Goal: Book appointment/travel/reservation

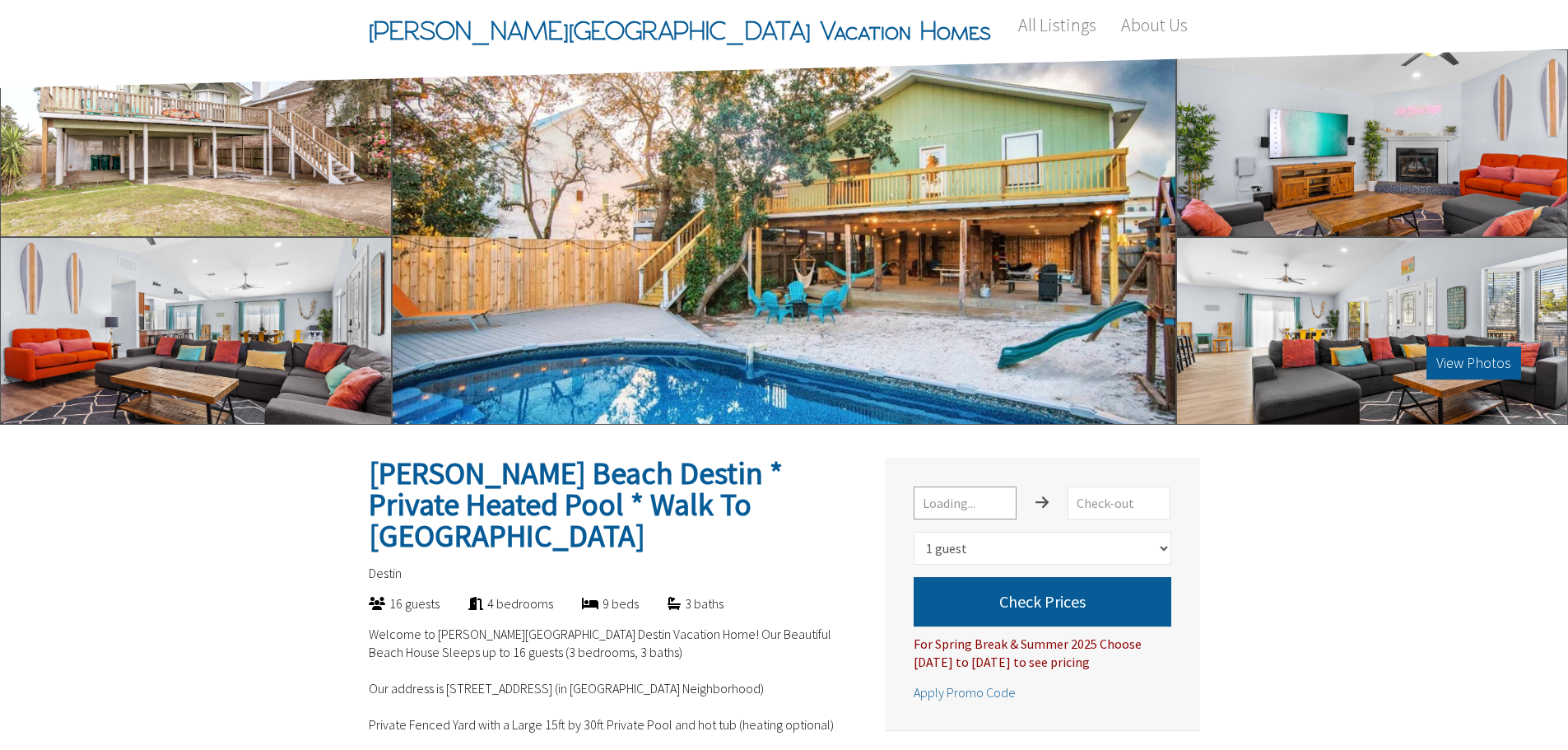
select select "1"
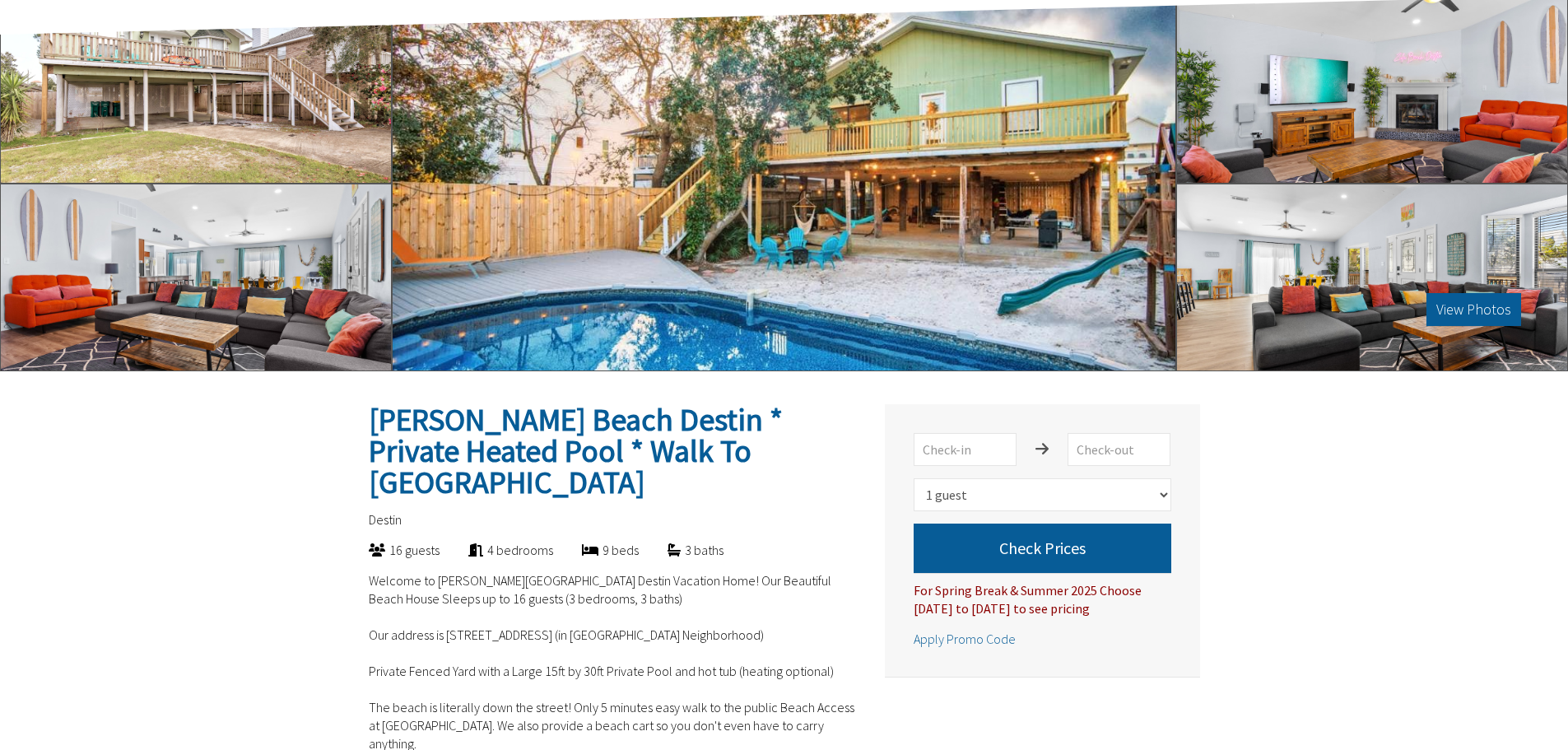
scroll to position [83, 0]
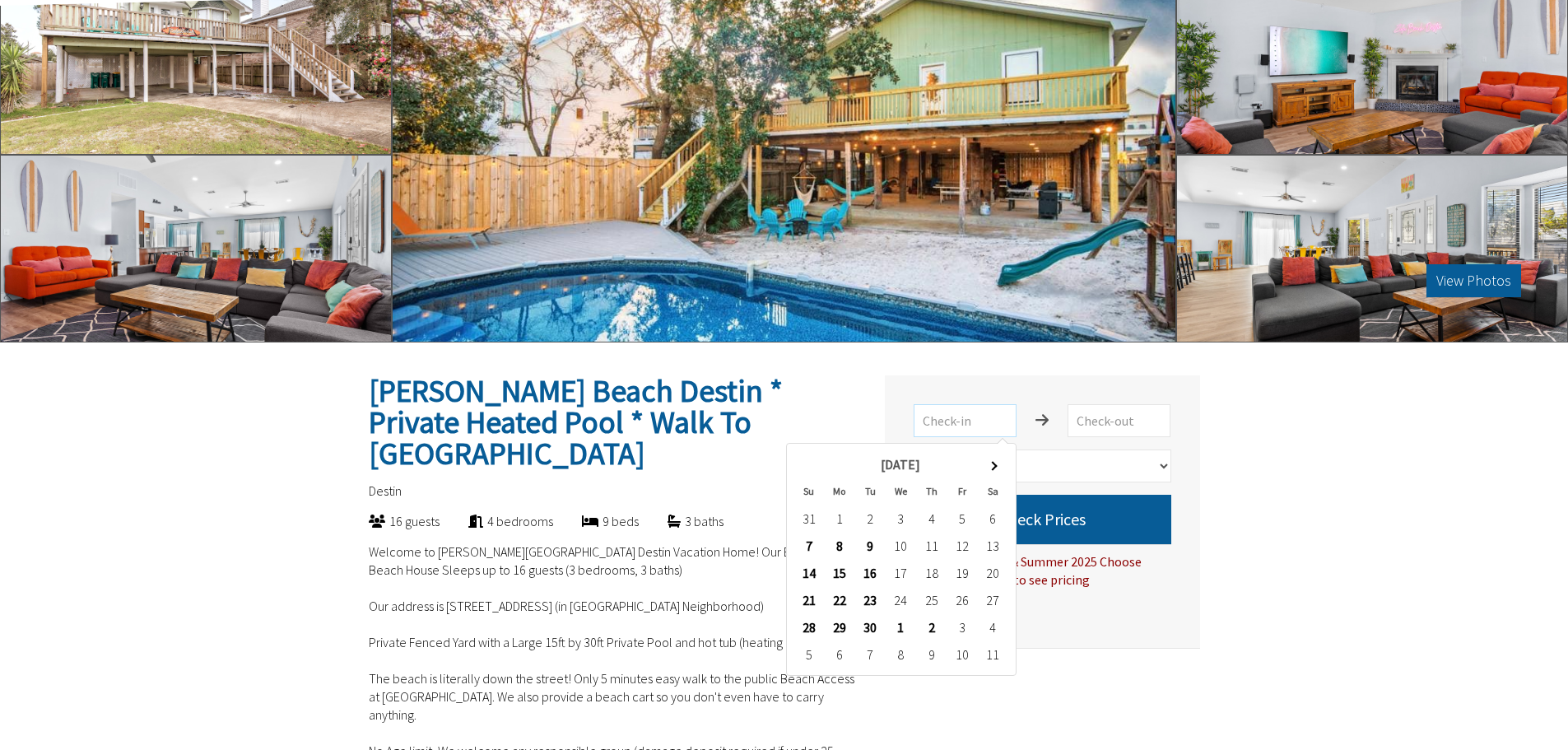
click at [988, 426] on input "text" at bounding box center [965, 421] width 103 height 33
click at [995, 466] on span at bounding box center [993, 465] width 9 height 9
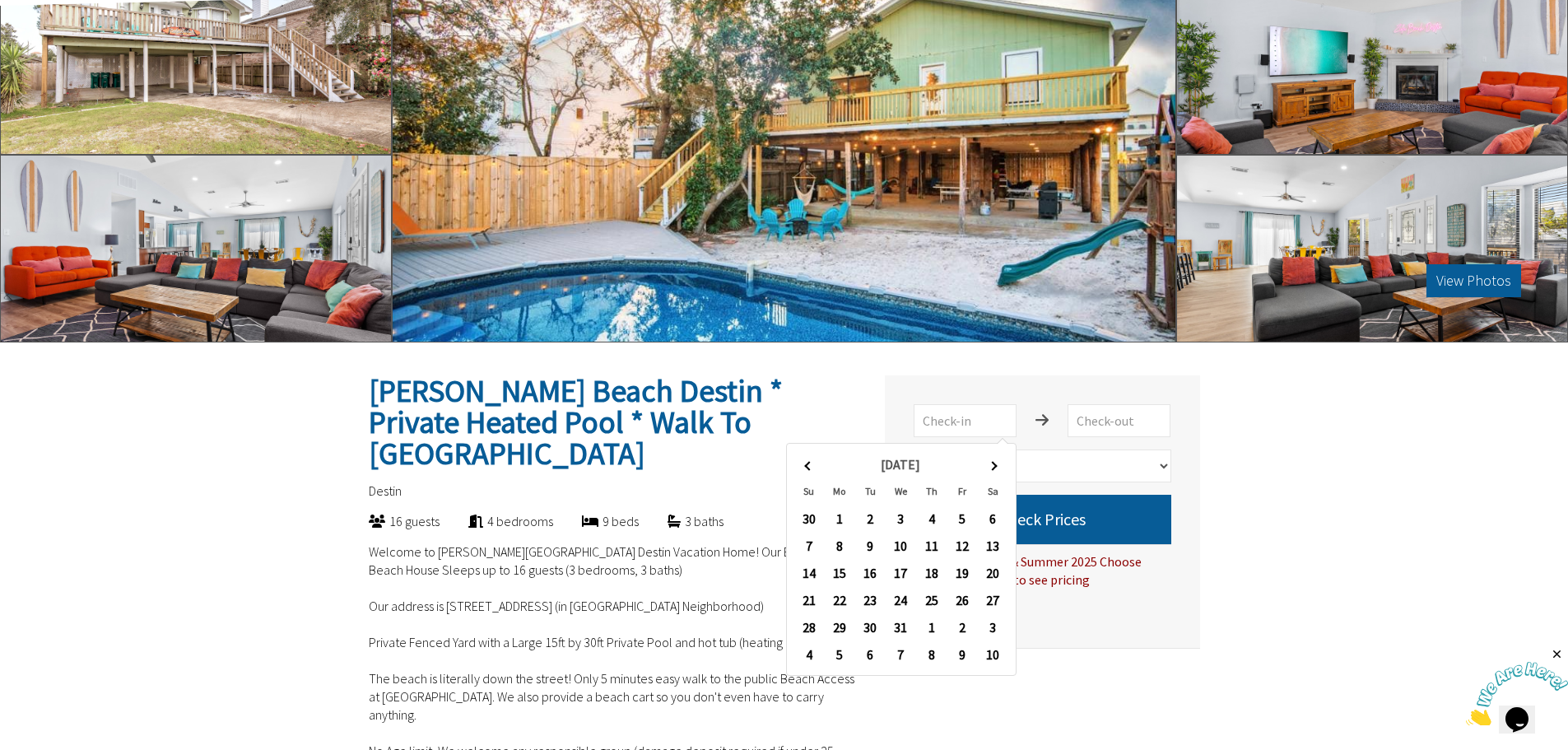
click at [995, 466] on span at bounding box center [993, 465] width 9 height 9
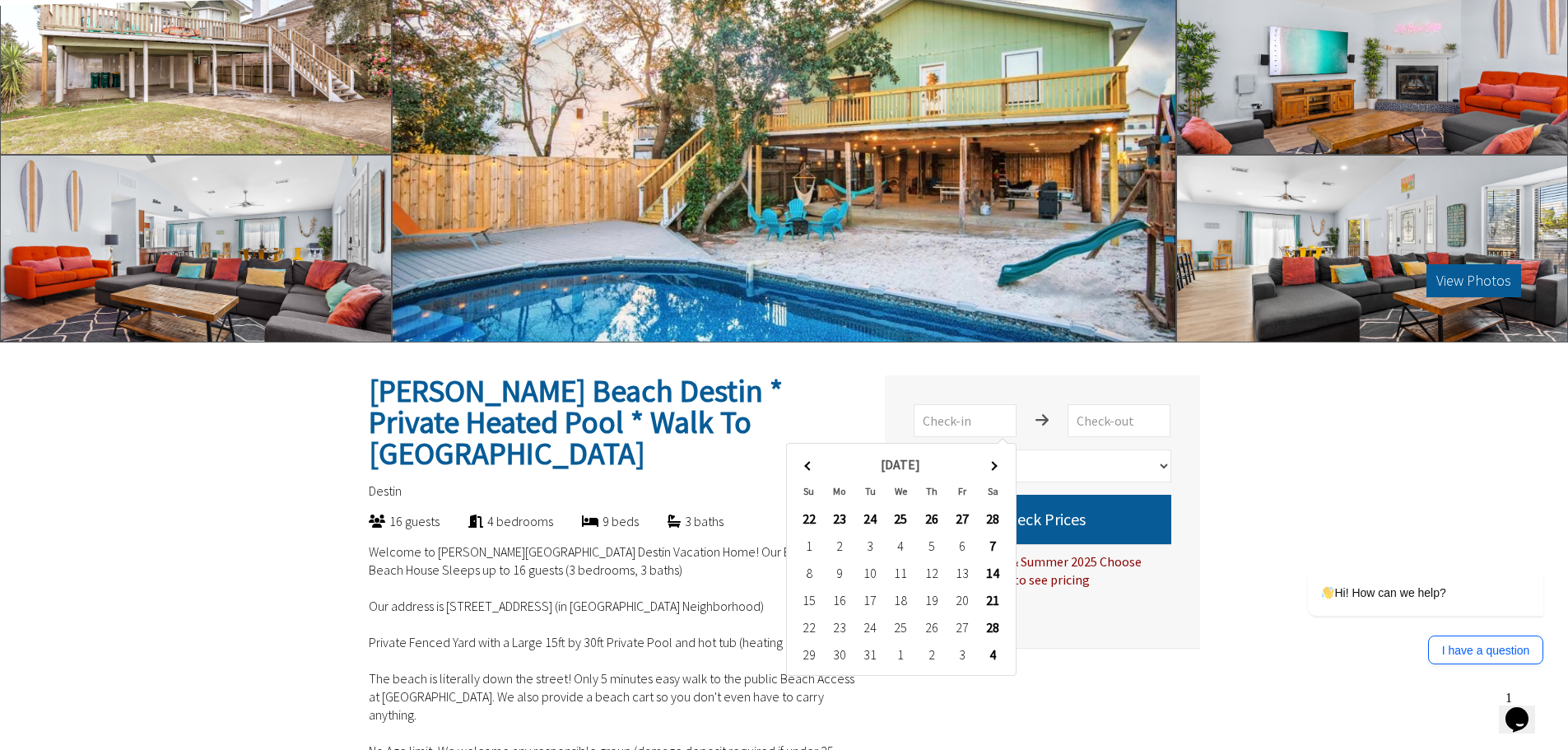
click at [995, 466] on span at bounding box center [993, 465] width 9 height 9
click at [993, 468] on span at bounding box center [993, 465] width 9 height 9
type input "[DATE]"
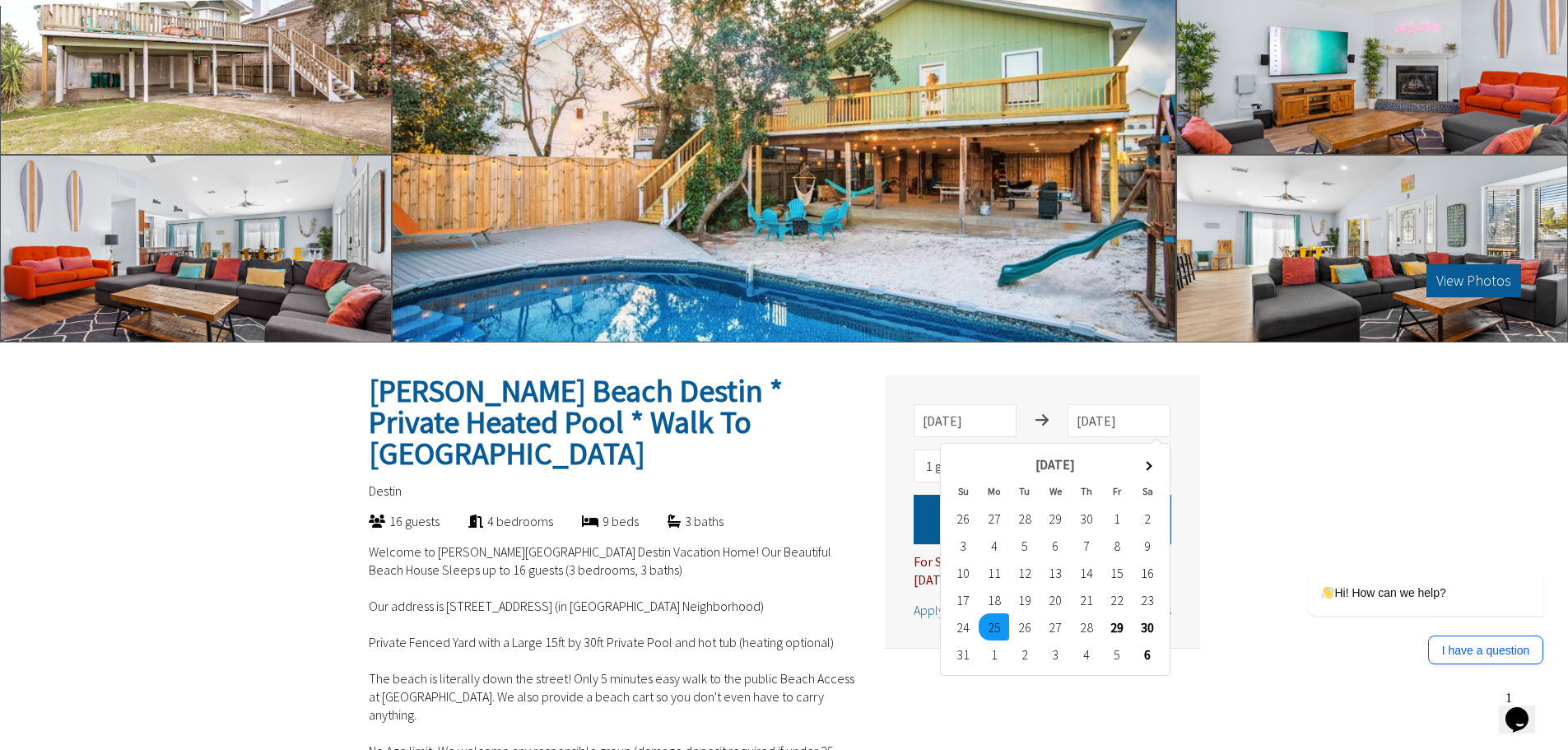
click at [1028, 632] on td "26" at bounding box center [1025, 627] width 30 height 28
click at [978, 427] on input "[DATE]" at bounding box center [965, 421] width 103 height 33
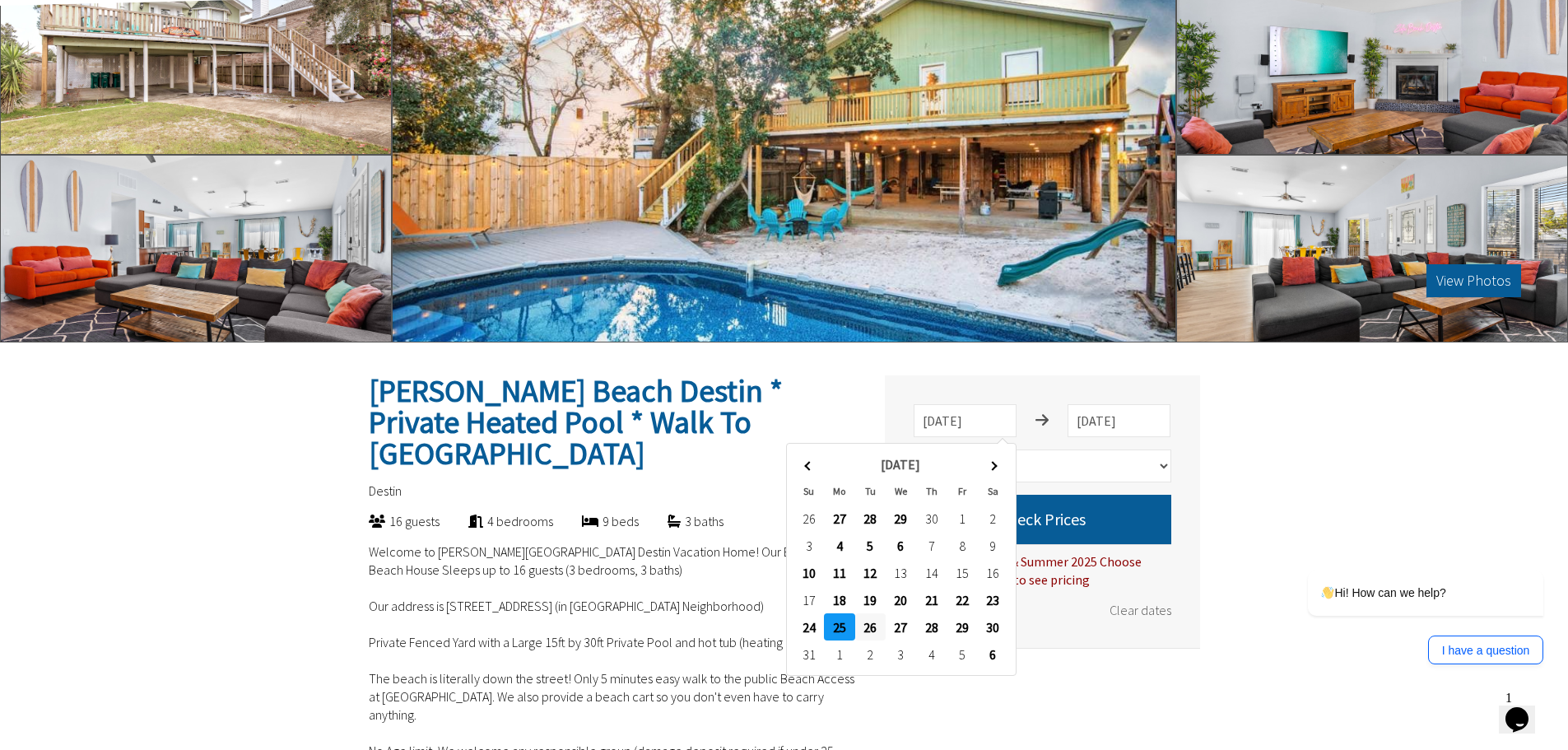
type input "[DATE]"
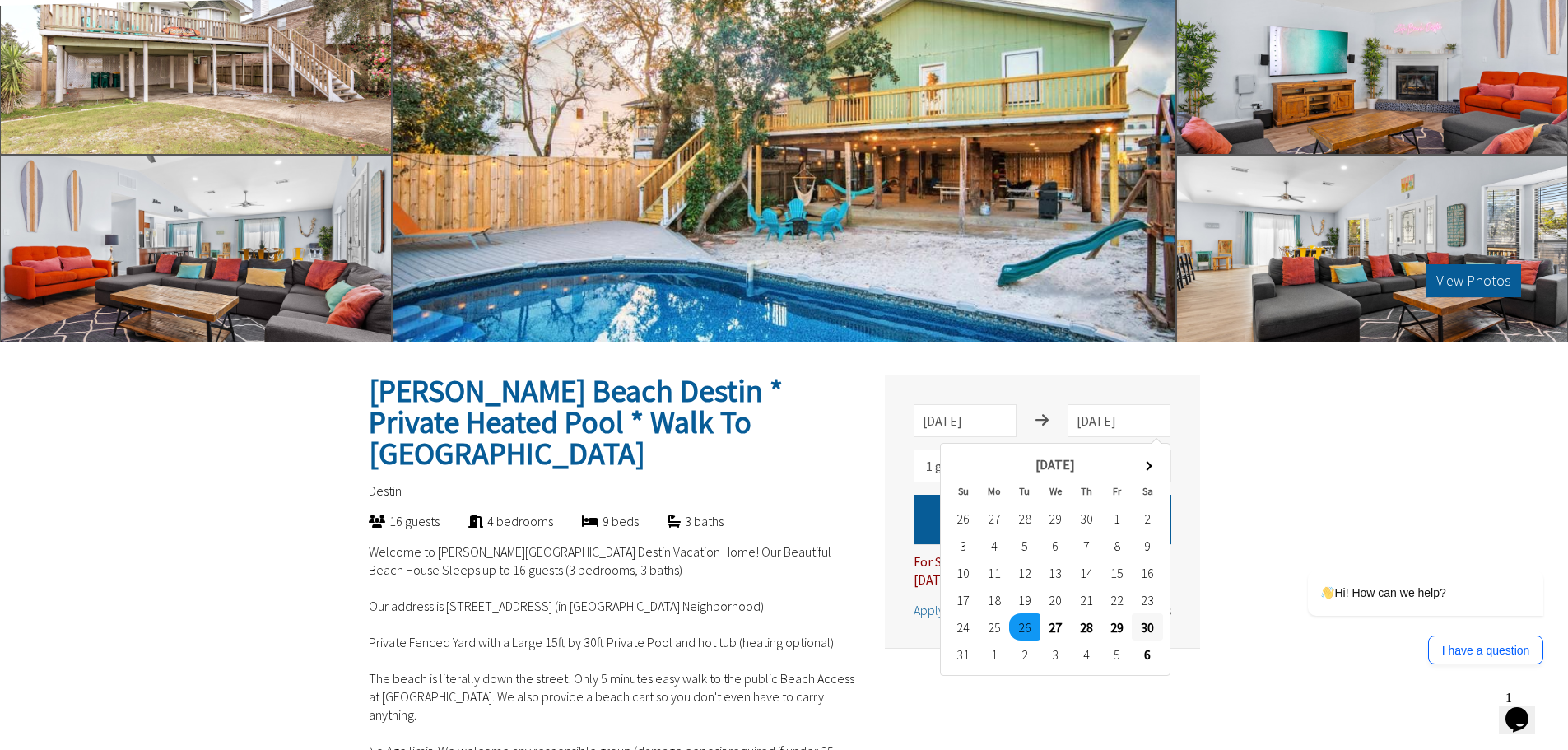
type input "[DATE]"
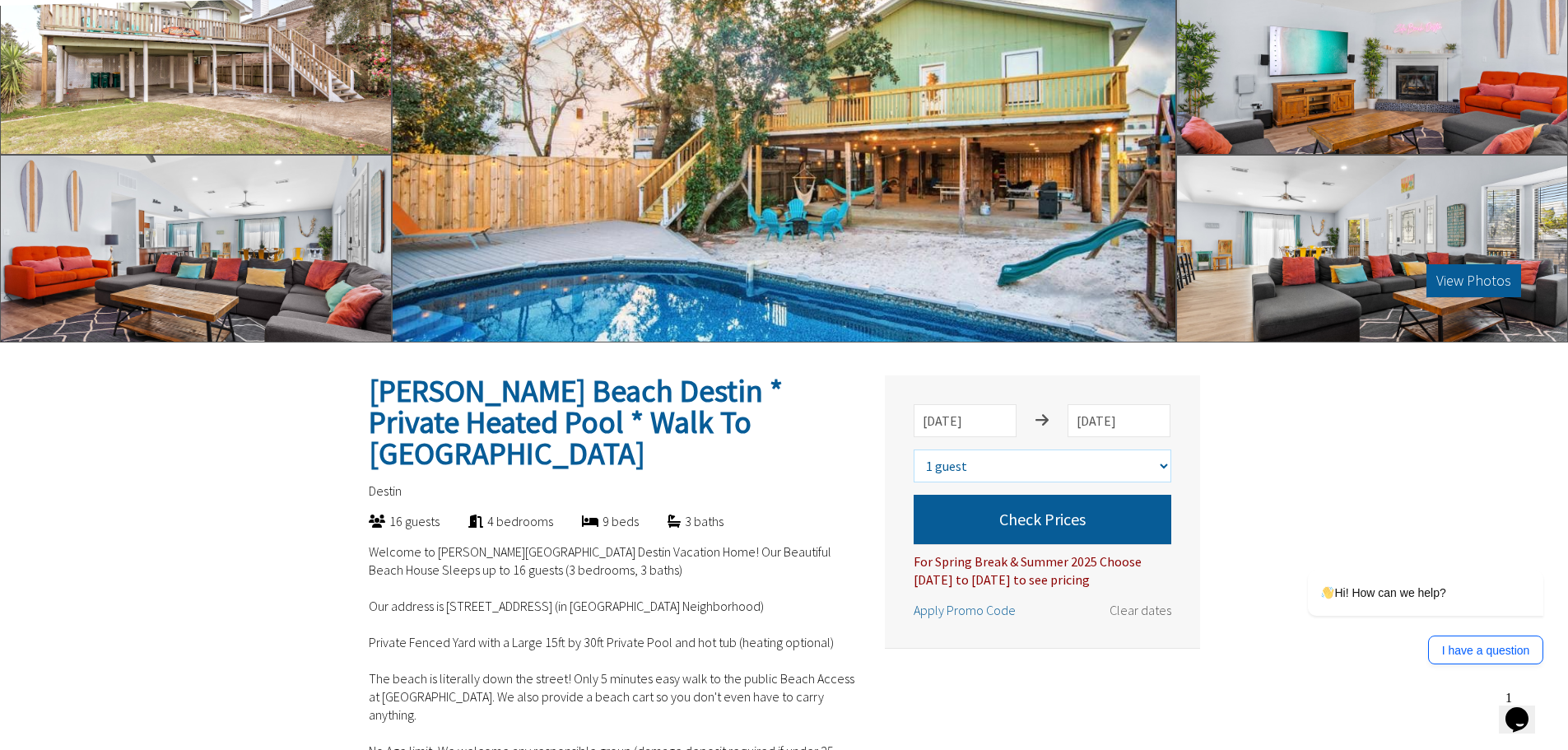
click at [1152, 462] on select "Select number of guests 1 guest 2 guests 3 guests 4 guests 5 guests 6 guests 7 …" at bounding box center [1042, 465] width 257 height 33
select select "10"
click at [914, 449] on select "Select number of guests 1 guest 2 guests 3 guests 4 guests 5 guests 6 guests 7 …" at bounding box center [1042, 465] width 257 height 33
click at [1055, 522] on button "Check Prices" at bounding box center [1042, 519] width 257 height 49
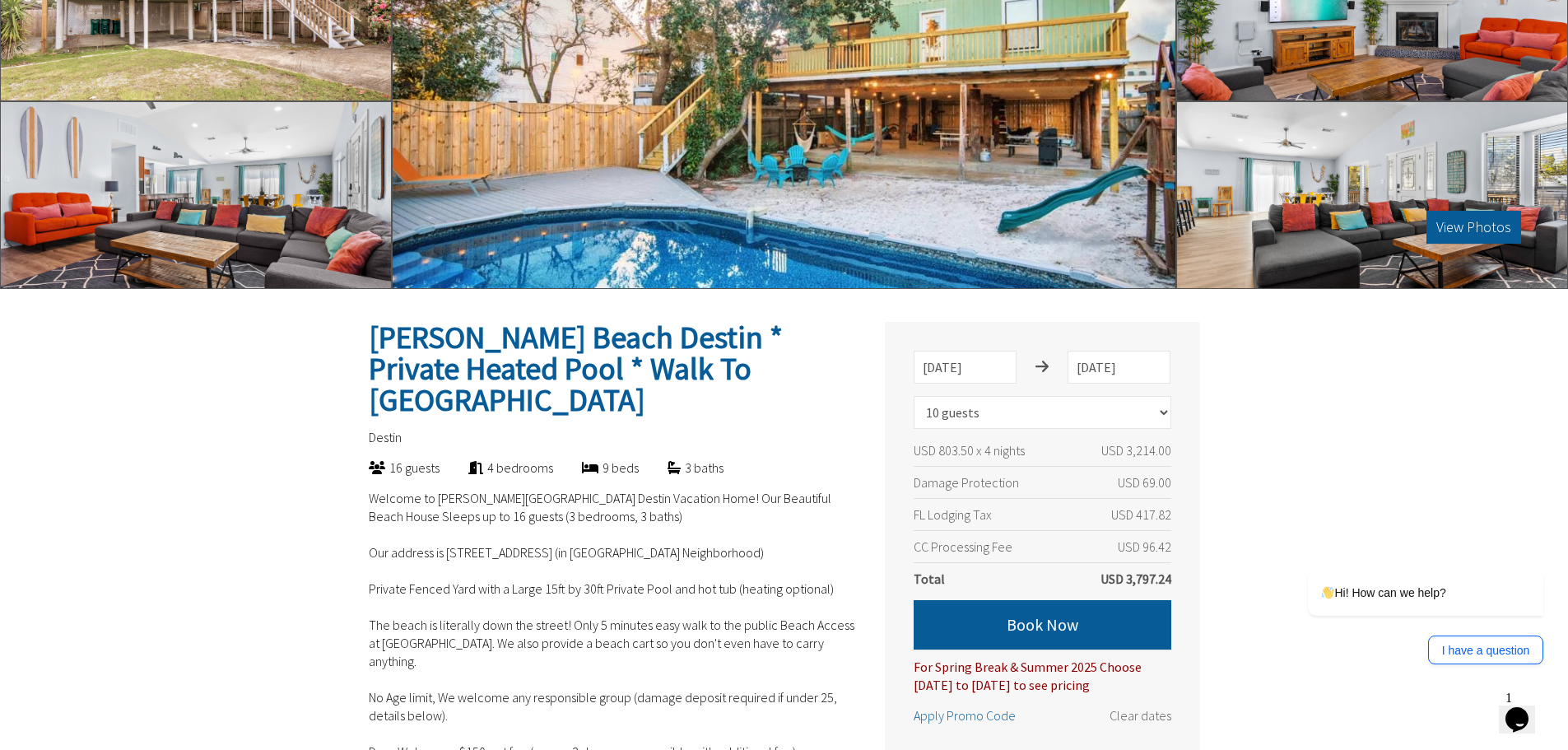
scroll to position [164, 0]
